Goal: Task Accomplishment & Management: Use online tool/utility

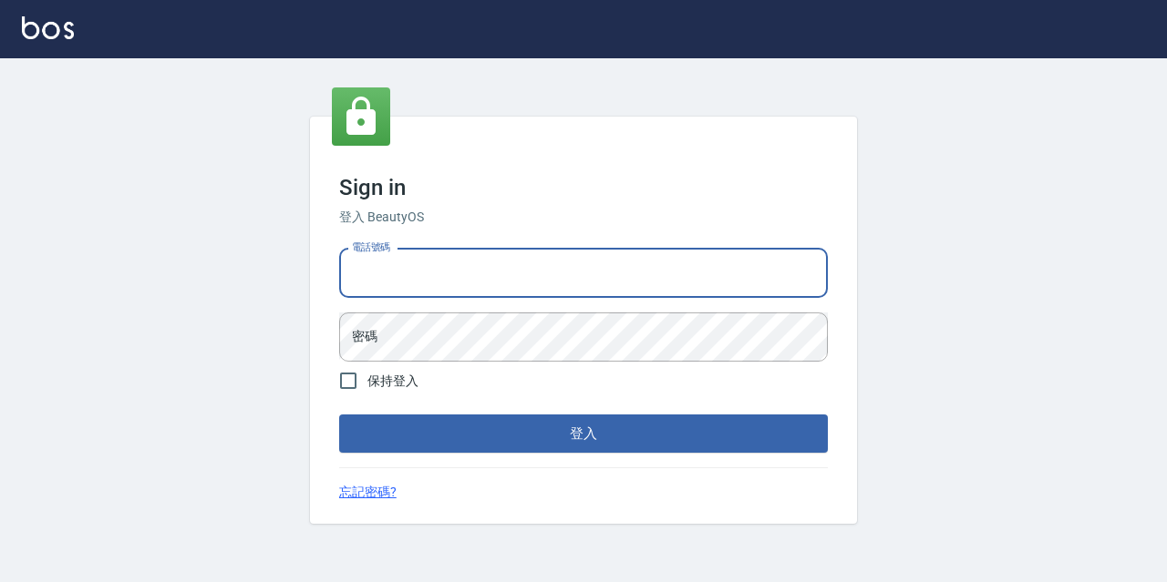
click at [550, 271] on input "電話號碼" at bounding box center [583, 273] width 489 height 49
type input "0967388409"
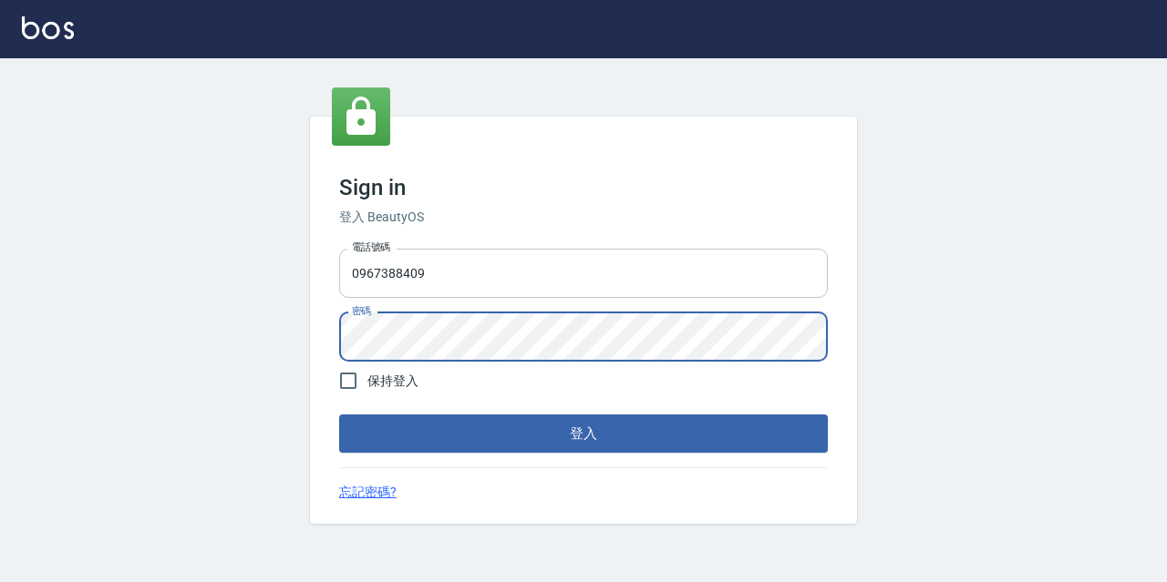
click at [339, 415] on button "登入" at bounding box center [583, 434] width 489 height 38
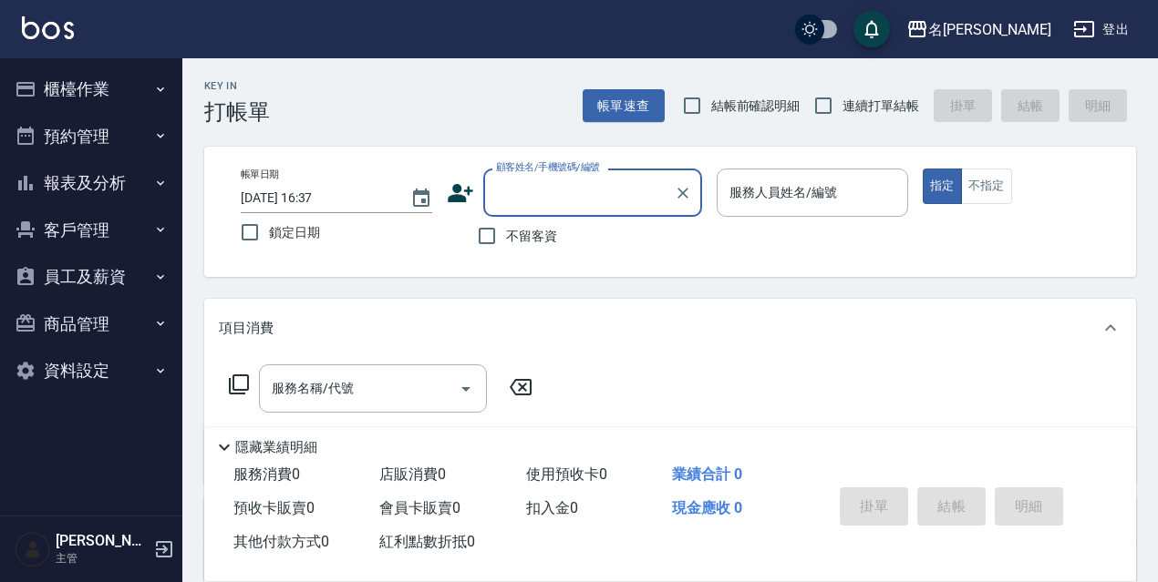
click at [140, 146] on button "預約管理" at bounding box center [91, 136] width 168 height 47
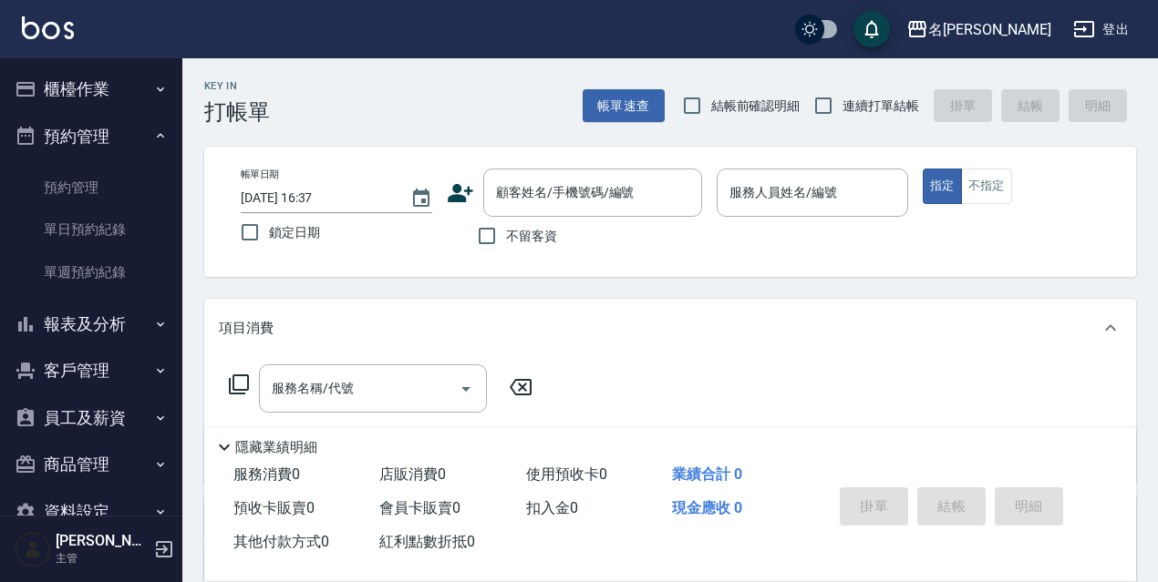
click at [123, 299] on ul "預約管理 單日預約紀錄 單週預約紀錄" at bounding box center [91, 230] width 168 height 141
click at [153, 320] on icon "button" at bounding box center [160, 324] width 15 height 15
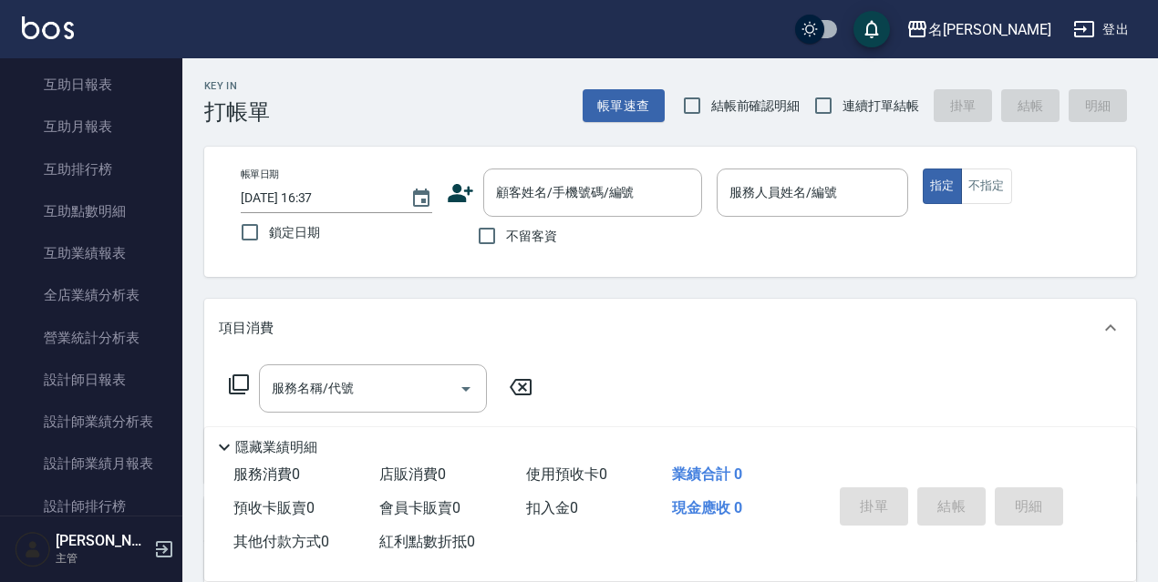
scroll to position [420, 0]
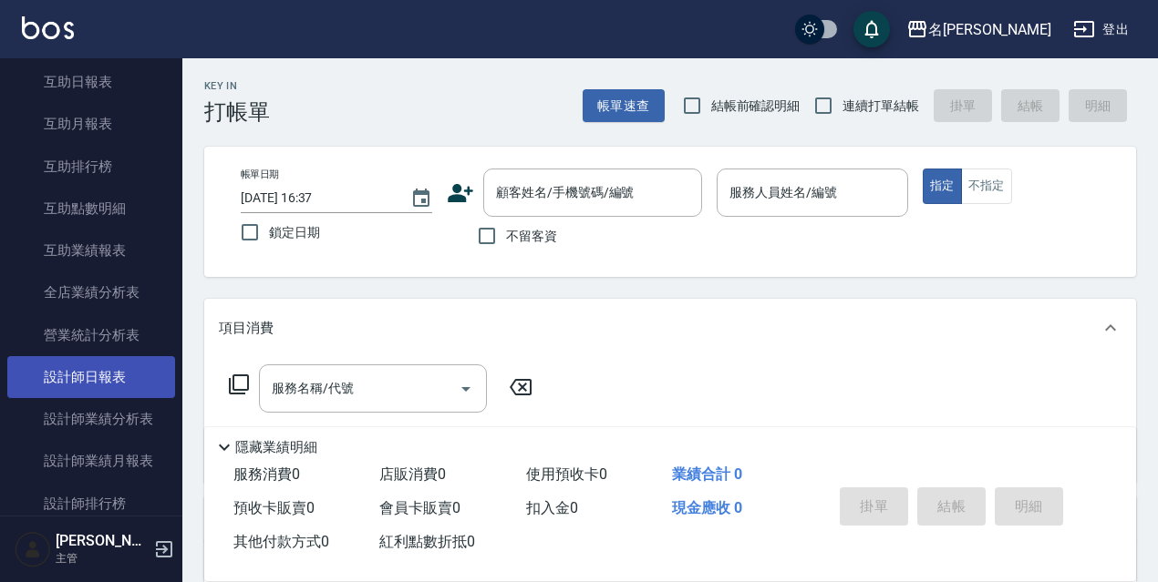
click at [108, 384] on link "設計師日報表" at bounding box center [91, 377] width 168 height 42
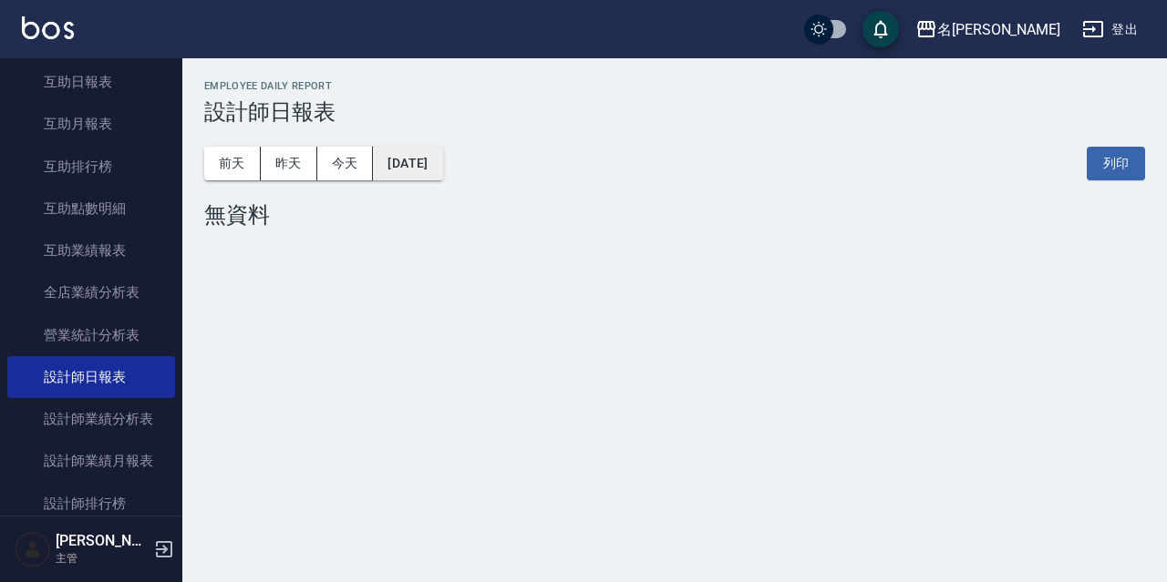
click at [442, 170] on button "[DATE]" at bounding box center [407, 164] width 69 height 34
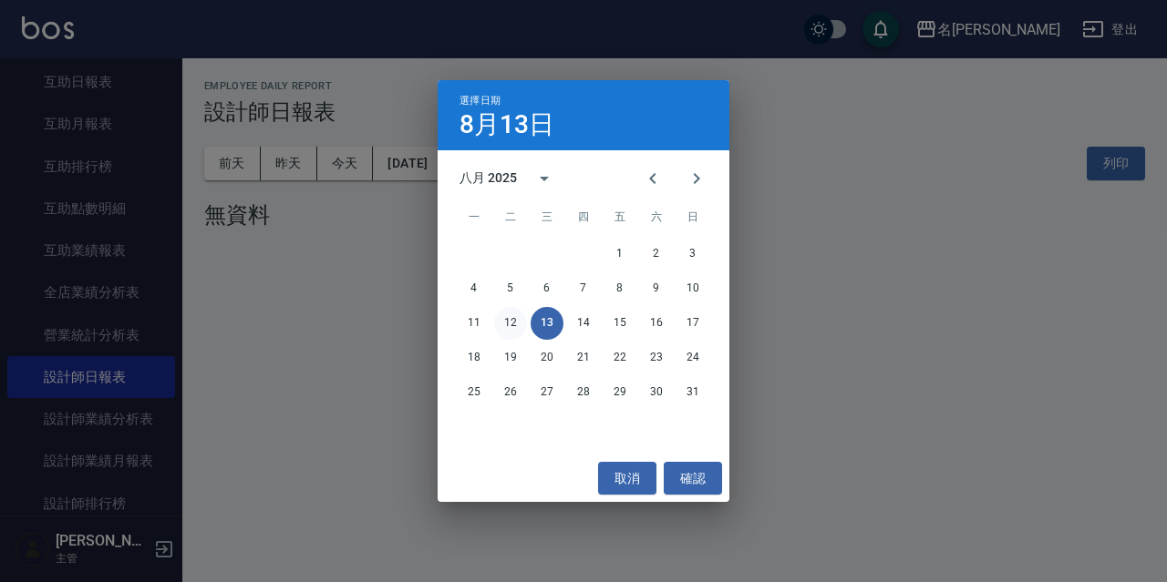
click at [504, 318] on button "12" at bounding box center [510, 323] width 33 height 33
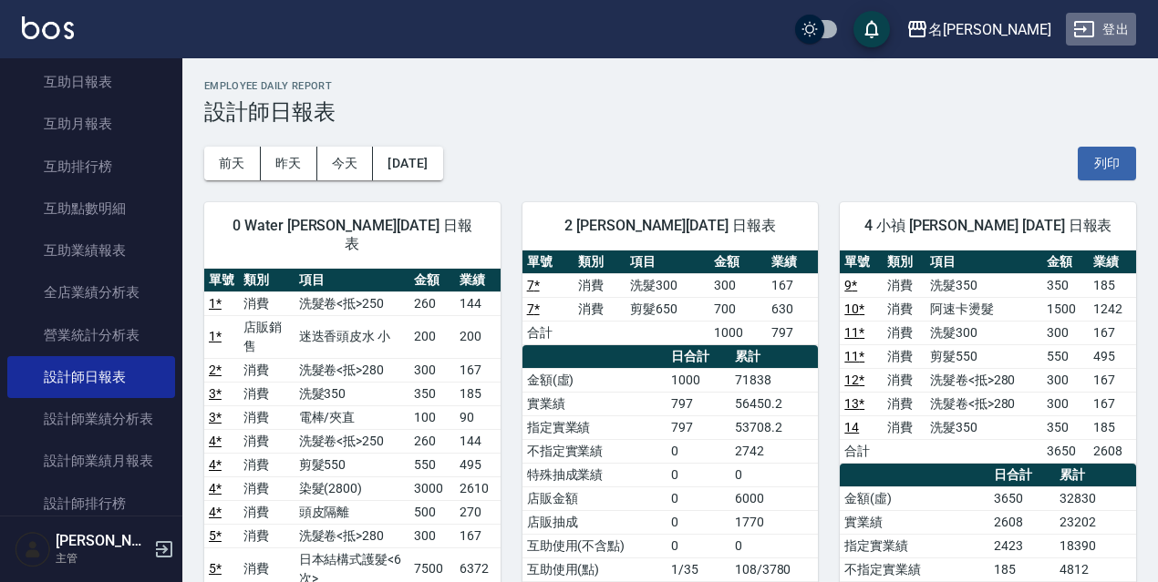
click at [1117, 25] on button "登出" at bounding box center [1101, 30] width 70 height 34
